Goal: Information Seeking & Learning: Learn about a topic

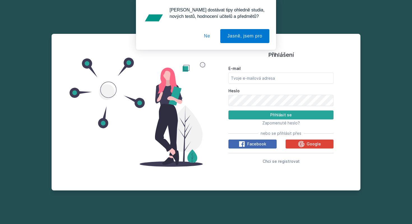
click at [203, 38] on button "Ne" at bounding box center [207, 36] width 20 height 14
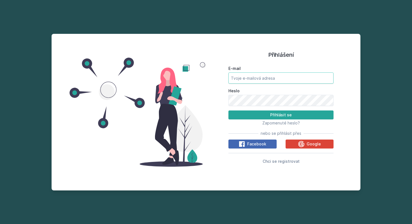
click at [253, 83] on input "E-mail" at bounding box center [280, 78] width 105 height 11
click at [305, 142] on div "Google" at bounding box center [309, 144] width 23 height 7
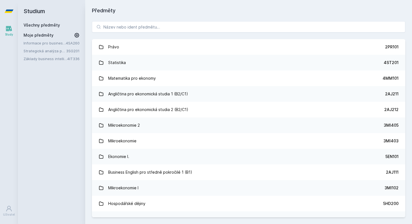
click at [77, 37] on icon at bounding box center [76, 35] width 5 height 5
click at [78, 43] on icon at bounding box center [77, 43] width 4 height 4
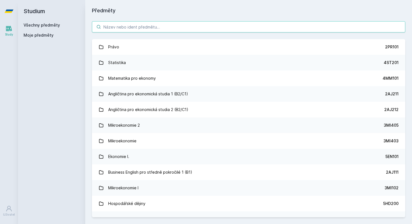
click at [129, 28] on input "search" at bounding box center [248, 26] width 313 height 11
paste input "4SA230"
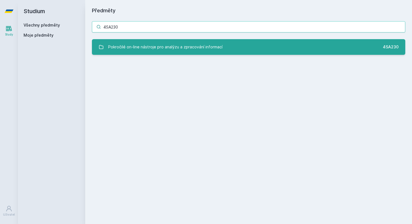
type input "4SA230"
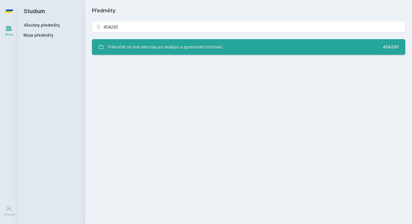
click at [162, 51] on div "Pokročilé on-line nástroje pro analýzu a zpracování informací" at bounding box center [165, 46] width 114 height 11
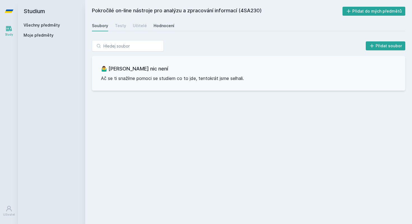
click at [160, 25] on div "Hodnocení" at bounding box center [163, 26] width 21 height 6
click at [142, 27] on div "Učitelé" at bounding box center [140, 26] width 14 height 6
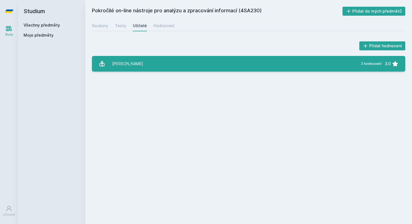
click at [165, 68] on link "Syrovátková Jana 2 hodnocení 3.0" at bounding box center [248, 64] width 313 height 16
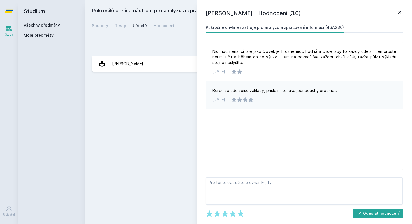
click at [400, 13] on icon at bounding box center [399, 12] width 7 height 7
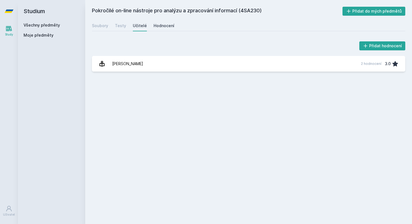
click at [165, 23] on div "Hodnocení" at bounding box center [163, 26] width 21 height 6
